Goal: Find specific page/section: Find specific page/section

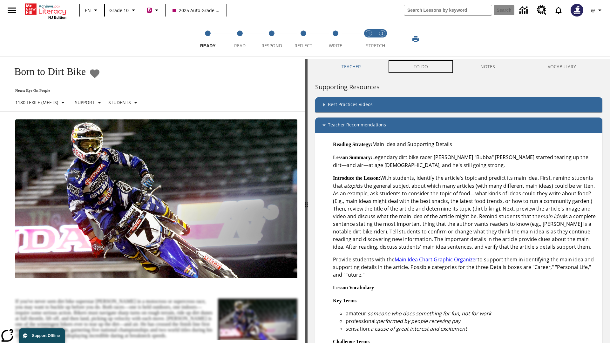
click at [421, 67] on button "TO-DO" at bounding box center [421, 66] width 67 height 15
